Goal: Task Accomplishment & Management: Manage account settings

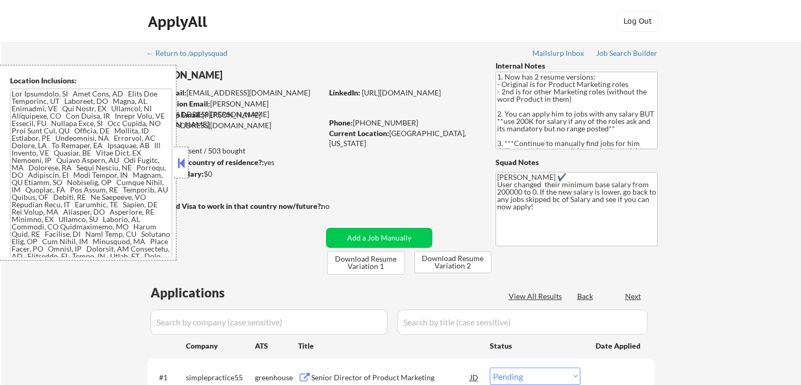
select select ""pending""
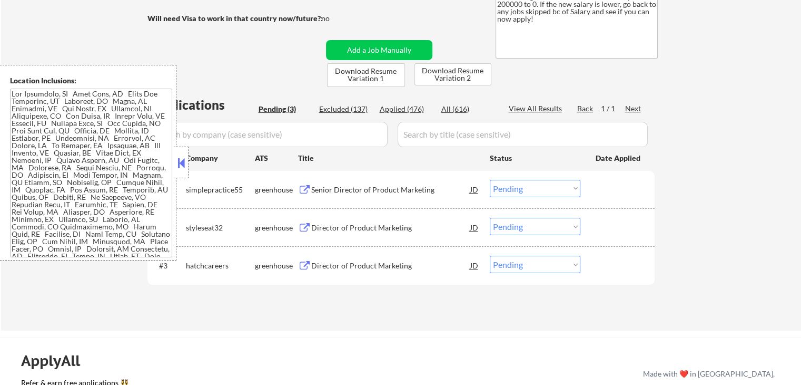
scroll to position [211, 0]
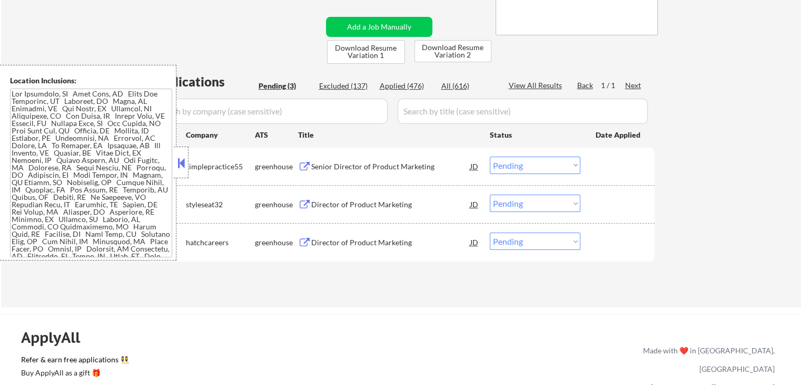
click at [335, 166] on div "Senior Director of Product Marketing" at bounding box center [390, 166] width 159 height 11
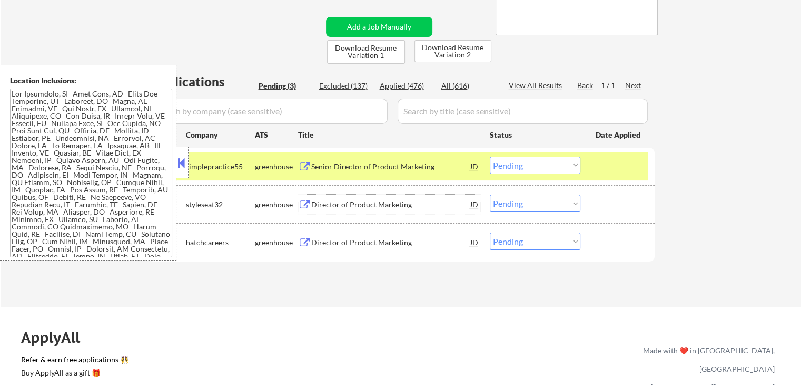
click at [358, 206] on div "Director of Product Marketing" at bounding box center [390, 204] width 159 height 11
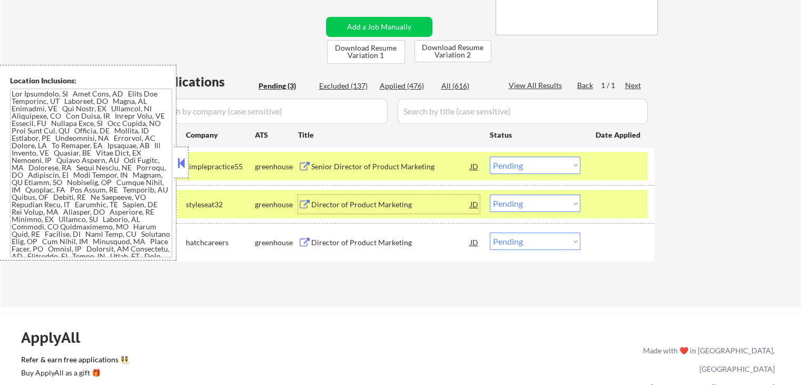
click at [369, 241] on div "Director of Product Marketing" at bounding box center [390, 242] width 159 height 11
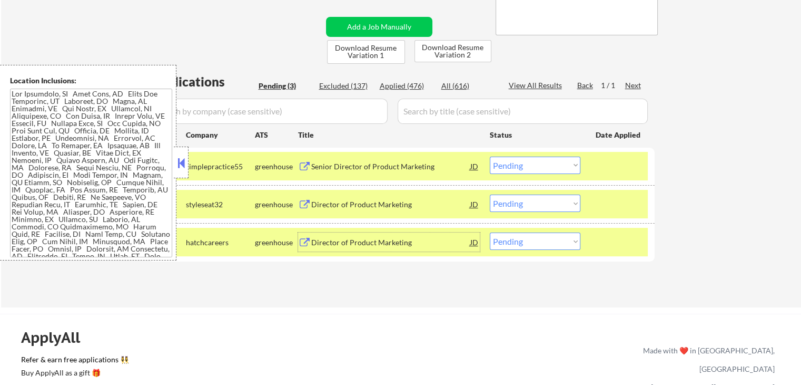
click at [528, 166] on select "Choose an option... Pending Applied Excluded (Questions) Excluded (Expired) Exc…" at bounding box center [535, 164] width 91 height 17
click at [490, 156] on select "Choose an option... Pending Applied Excluded (Questions) Excluded (Expired) Exc…" at bounding box center [535, 164] width 91 height 17
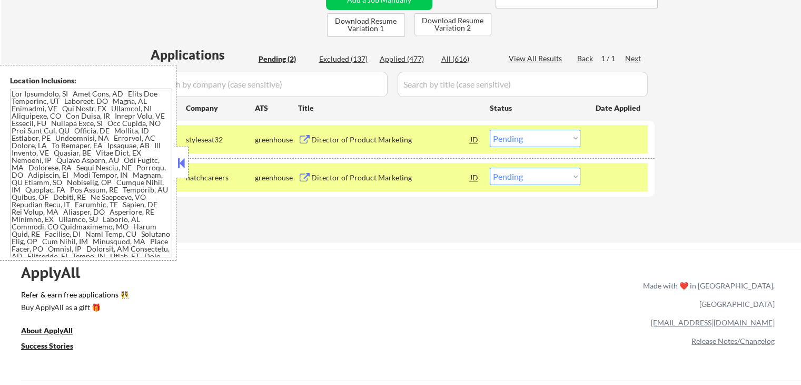
scroll to position [263, 0]
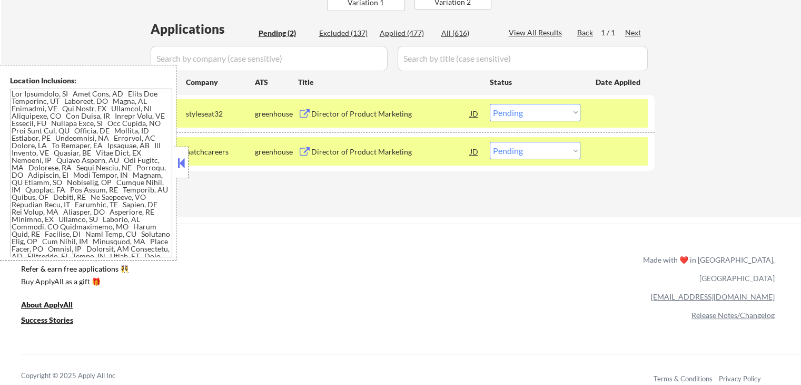
click at [530, 115] on select "Choose an option... Pending Applied Excluded (Questions) Excluded (Expired) Exc…" at bounding box center [535, 112] width 91 height 17
click at [490, 104] on select "Choose an option... Pending Applied Excluded (Questions) Excluded (Expired) Exc…" at bounding box center [535, 112] width 91 height 17
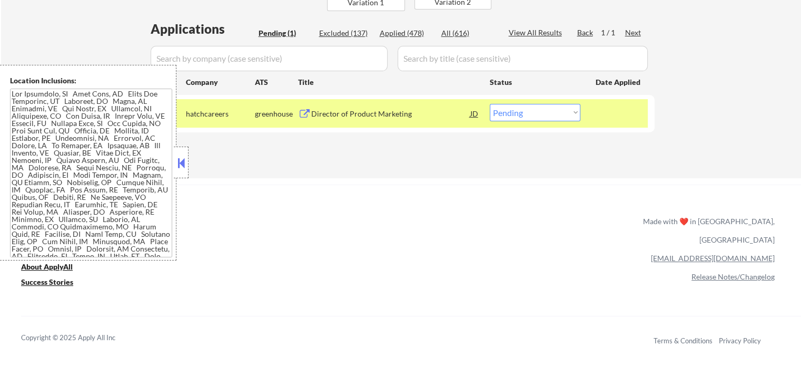
click at [531, 121] on div "#1 hatchcareers greenhouse Director of Product Marketing JD Choose an option...…" at bounding box center [399, 113] width 497 height 28
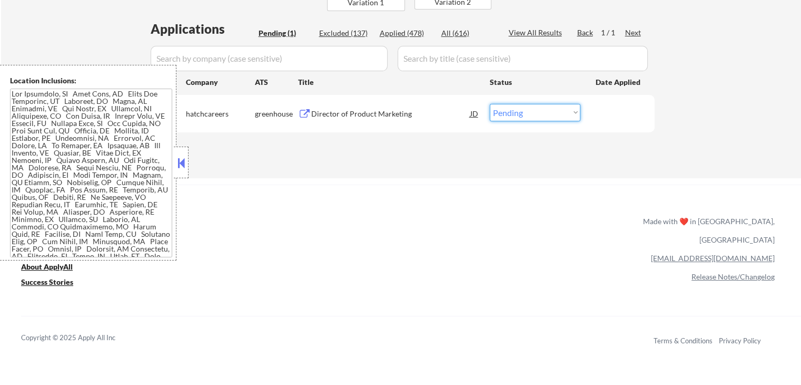
click at [536, 114] on select "Choose an option... Pending Applied Excluded (Questions) Excluded (Expired) Exc…" at bounding box center [535, 112] width 91 height 17
select select ""applied""
click at [490, 104] on select "Choose an option... Pending Applied Excluded (Questions) Excluded (Expired) Exc…" at bounding box center [535, 112] width 91 height 17
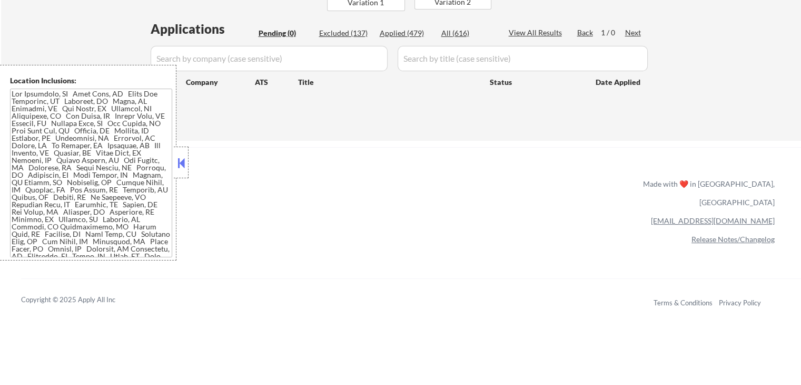
click at [416, 32] on div "Applied (479)" at bounding box center [406, 33] width 53 height 11
select select ""applied""
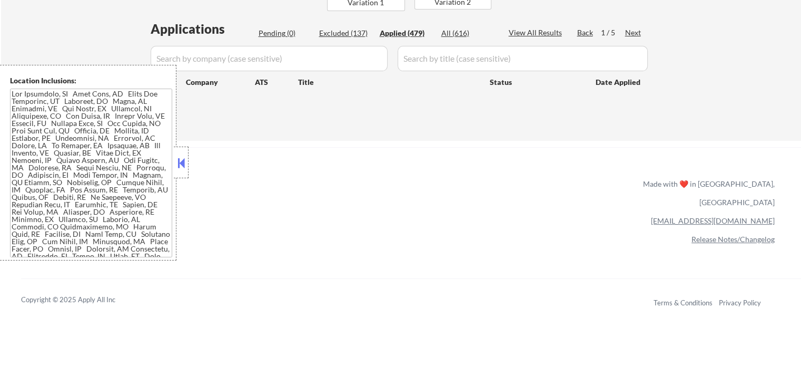
select select ""applied""
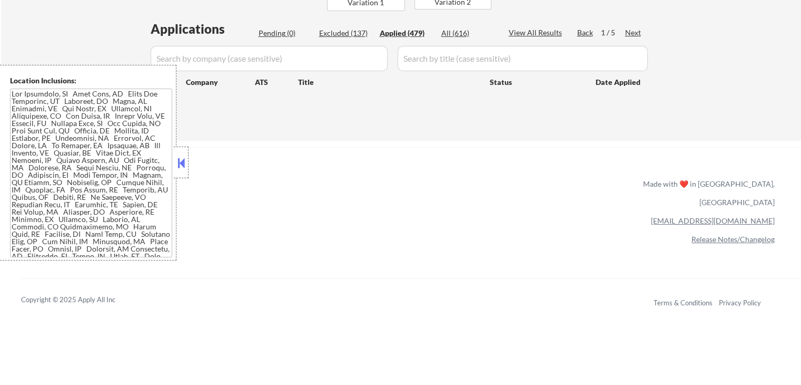
select select ""applied""
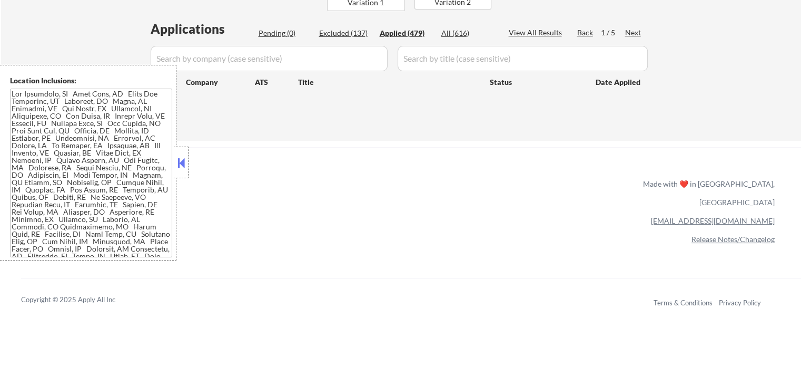
select select ""applied""
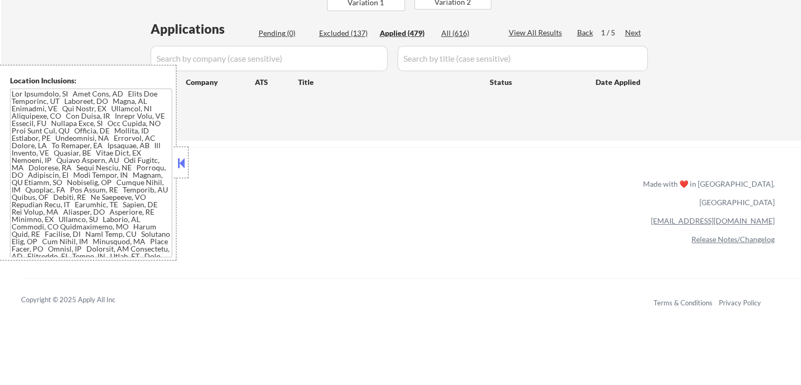
select select ""applied""
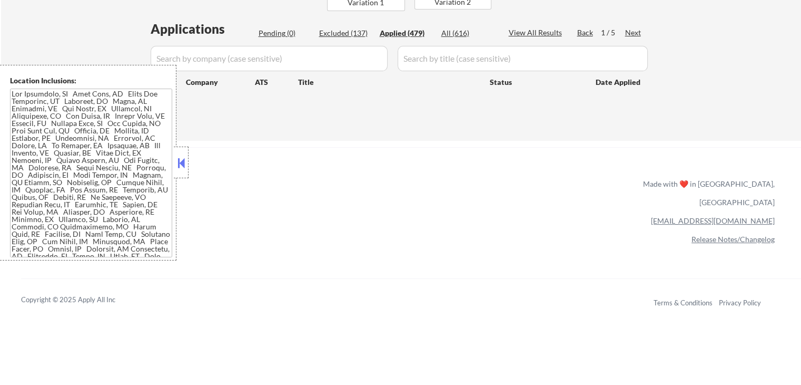
select select ""applied""
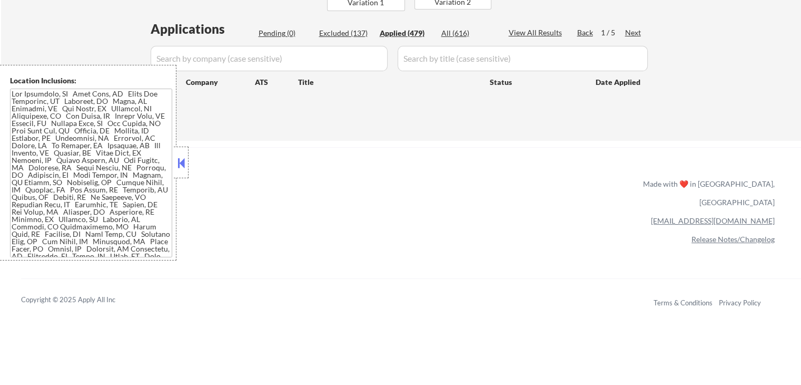
select select ""applied""
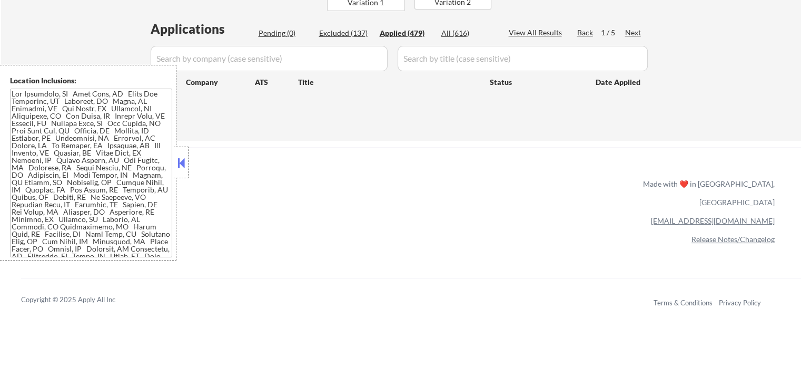
select select ""applied""
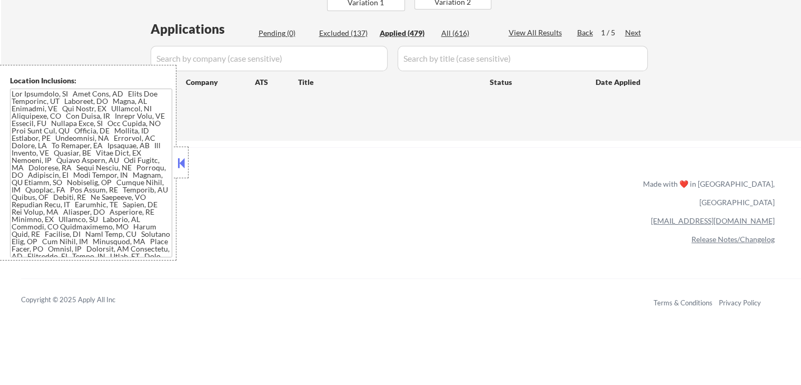
select select ""applied""
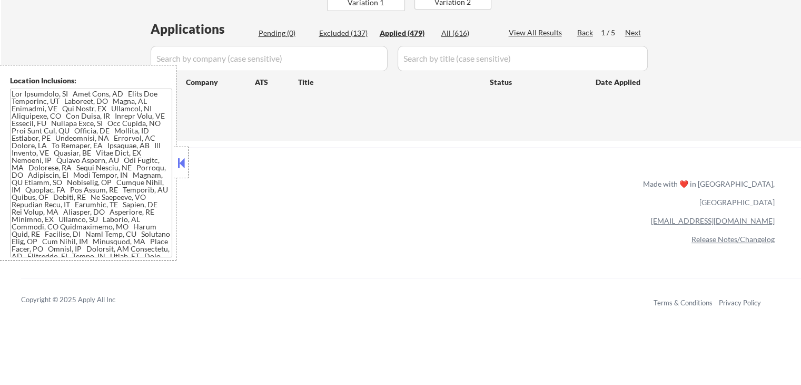
select select ""applied""
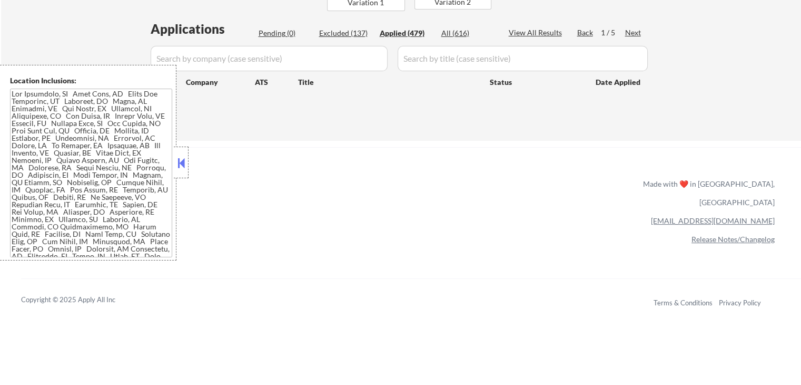
select select ""applied""
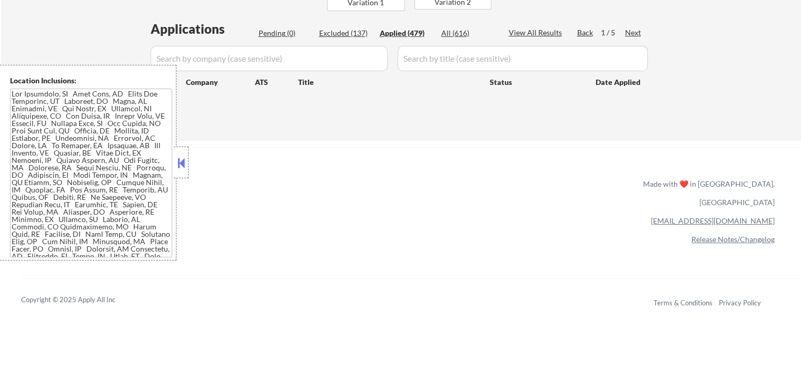
select select ""applied""
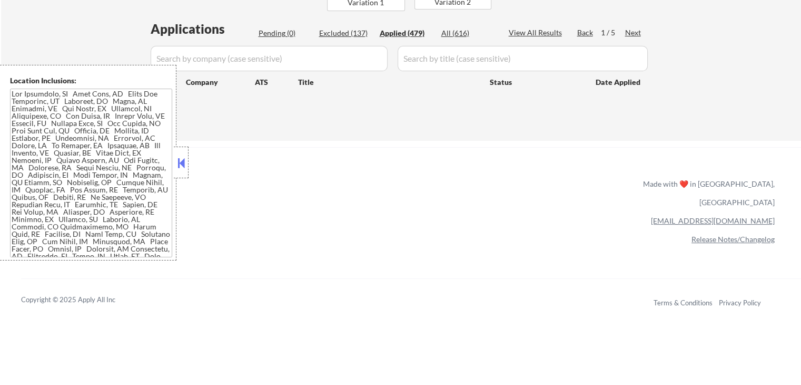
select select ""applied""
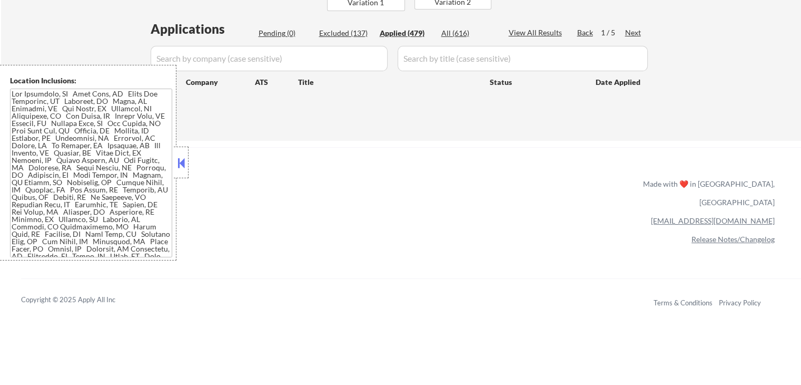
select select ""applied""
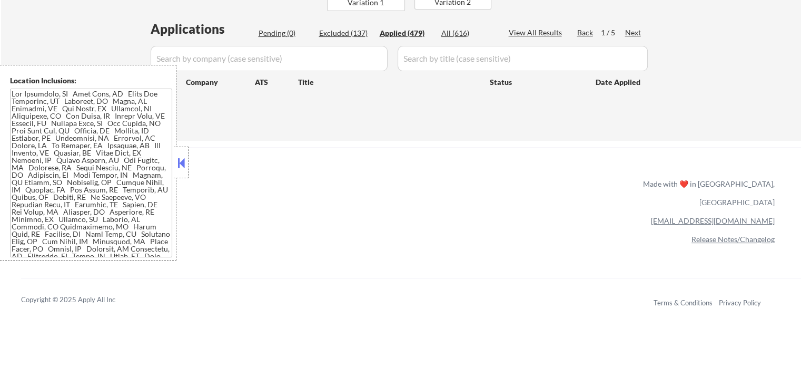
select select ""applied""
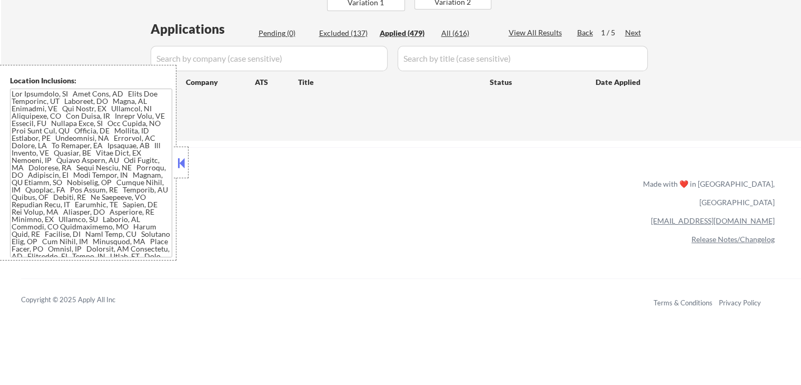
select select ""applied""
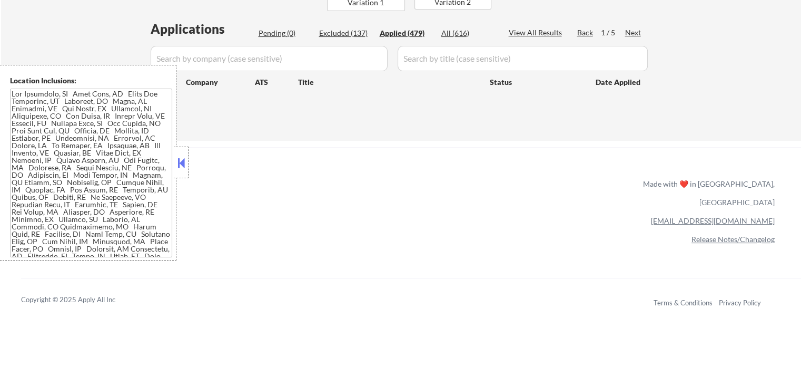
select select ""applied""
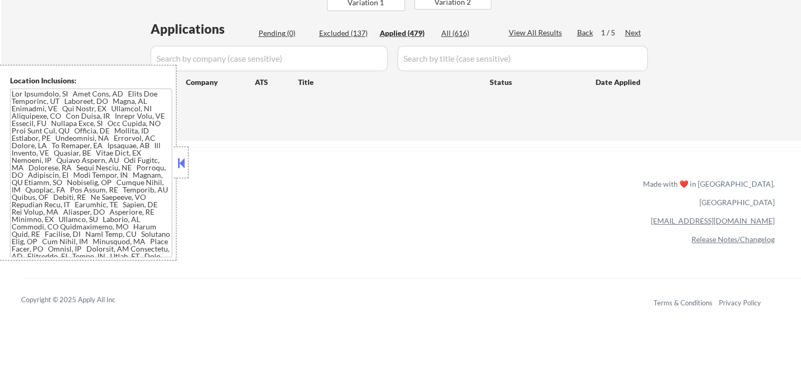
select select ""applied""
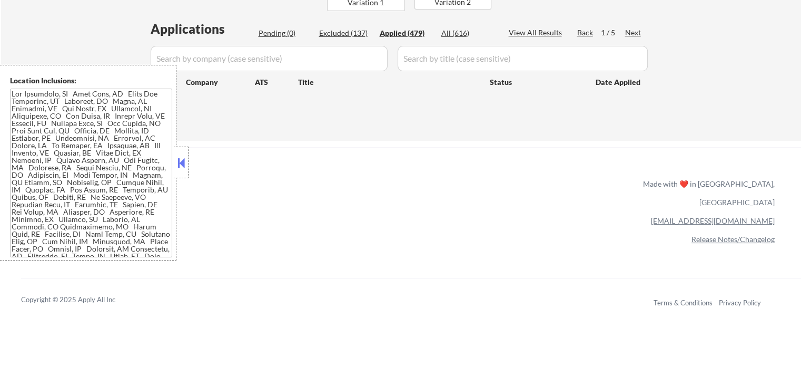
select select ""applied""
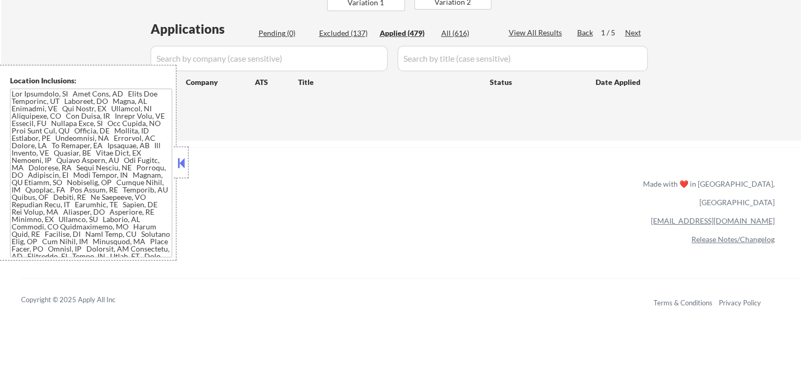
select select ""applied""
